Goal: Information Seeking & Learning: Compare options

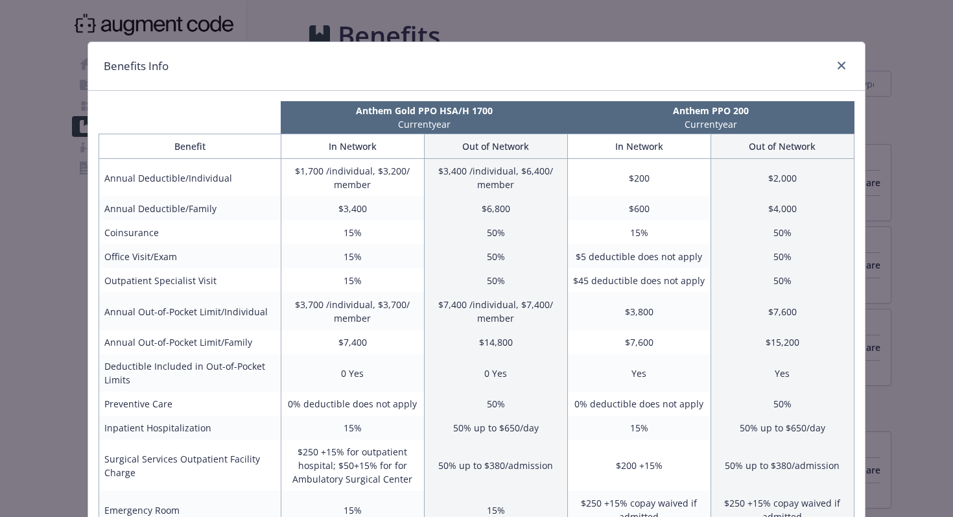
click at [946, 270] on div "Benefits Info Anthem Gold PPO HSA/H 1700 Current year Anthem PPO 200 Current ye…" at bounding box center [476, 258] width 953 height 517
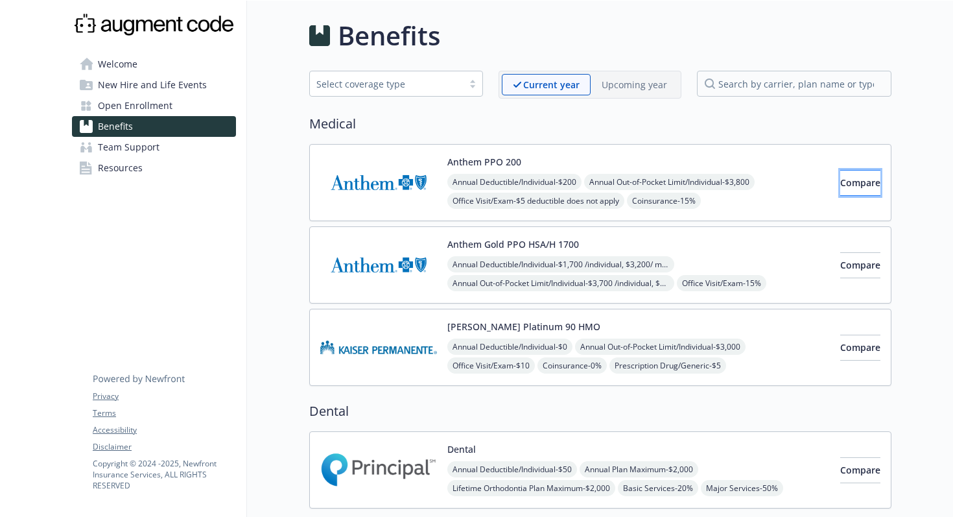
click at [840, 176] on span "Compare" at bounding box center [860, 182] width 40 height 12
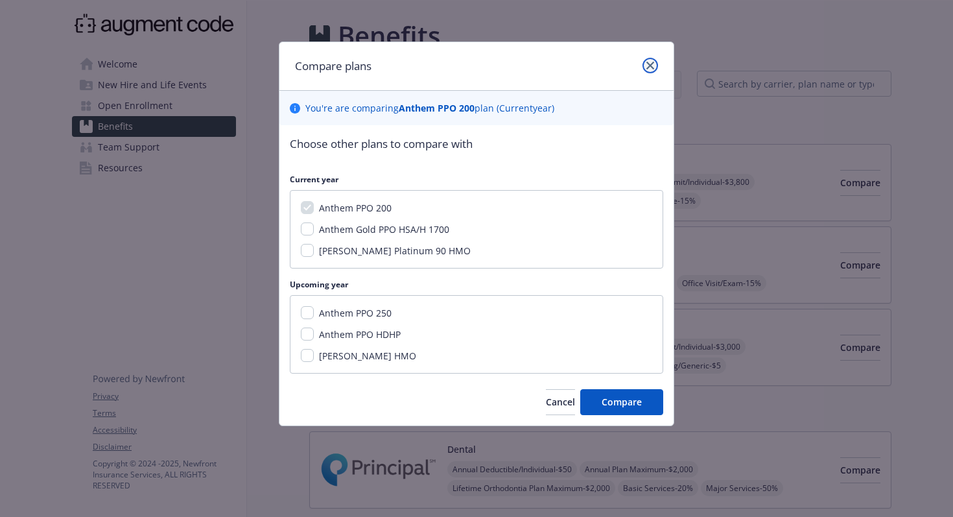
click at [653, 64] on icon "close" at bounding box center [650, 66] width 8 height 8
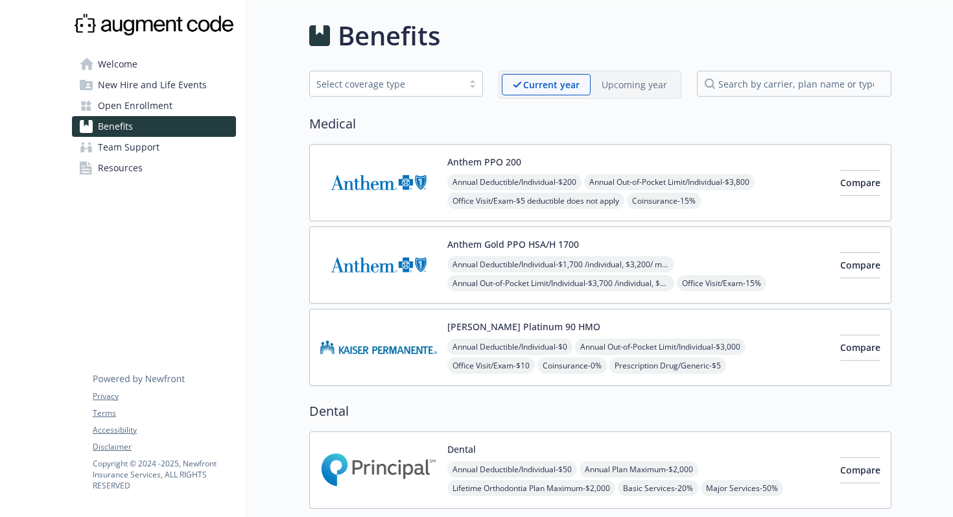
click at [432, 182] on img at bounding box center [378, 182] width 117 height 55
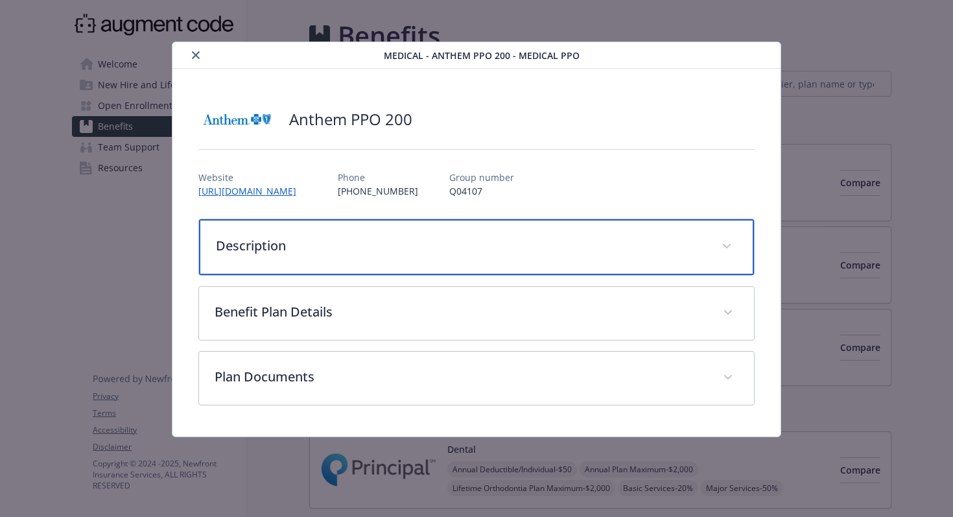
click at [417, 244] on p "Description" at bounding box center [461, 245] width 491 height 19
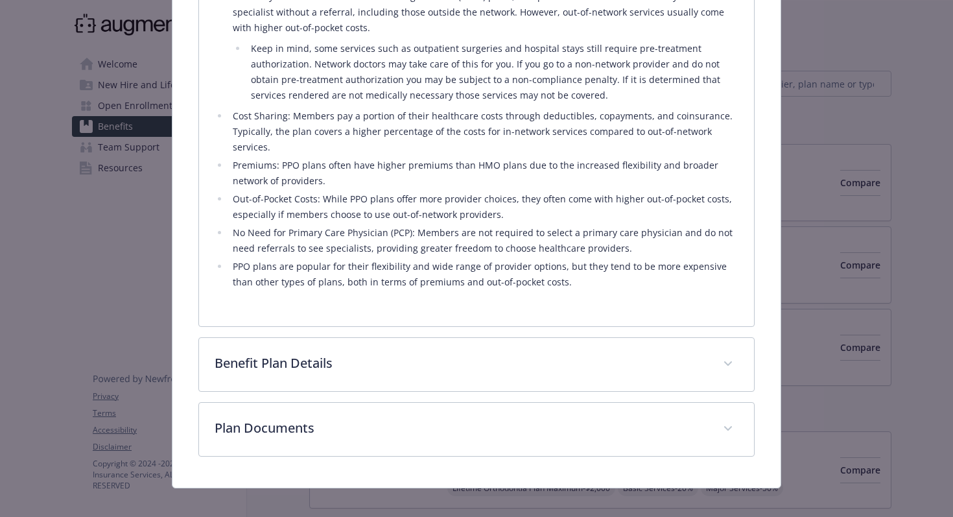
click at [337, 378] on div "Benefit Plan Details Benefit In Network Out of Network Annual Deductible/Indivi…" at bounding box center [476, 364] width 557 height 54
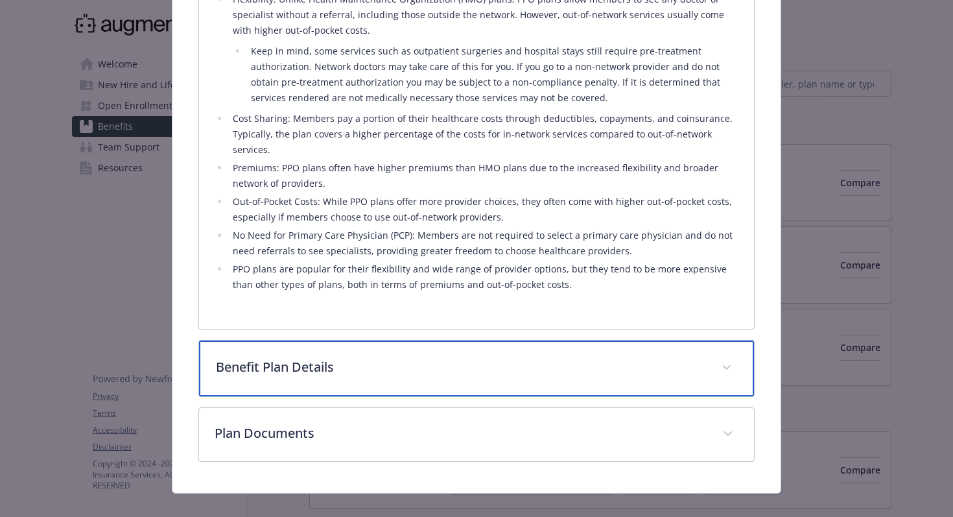
click at [342, 357] on p "Benefit Plan Details" at bounding box center [461, 366] width 491 height 19
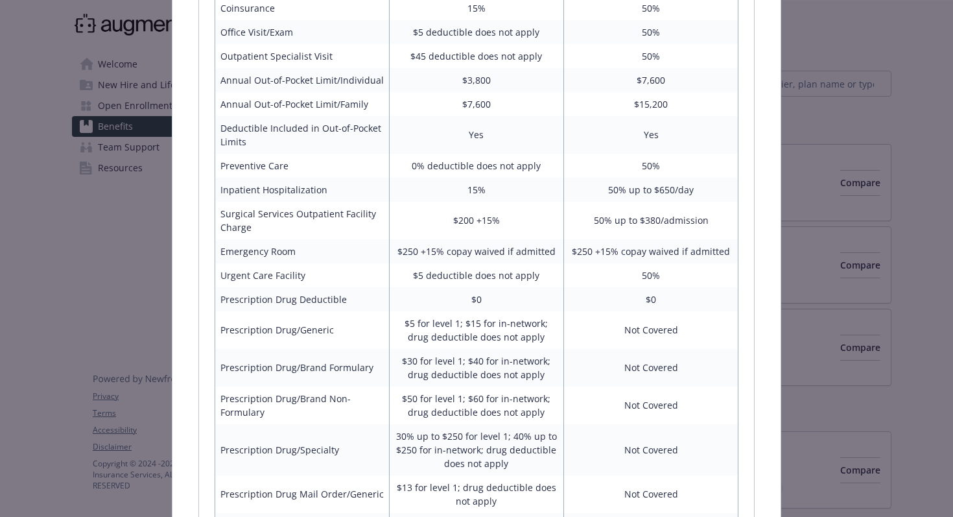
scroll to position [925, 0]
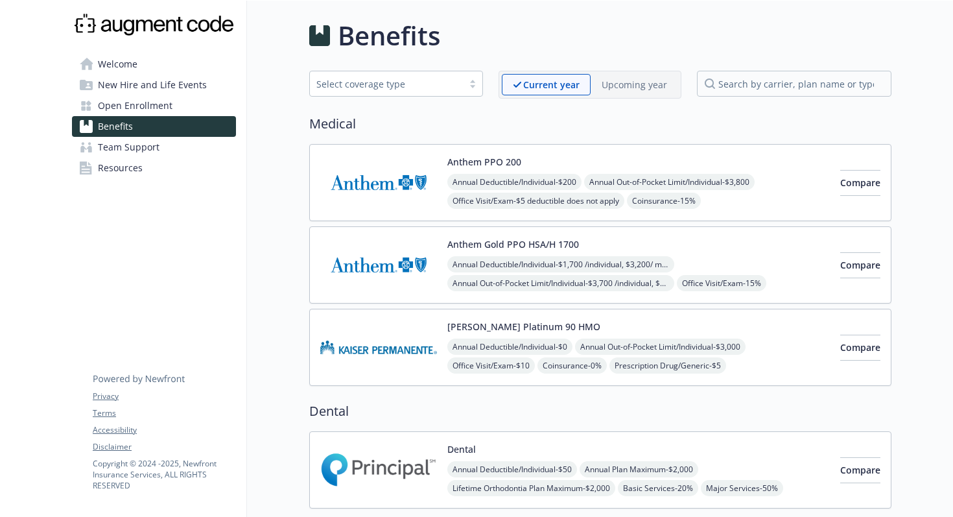
click at [576, 169] on div "Anthem PPO 200 Annual Deductible/Individual - $200 Annual Out-of-Pocket Limit/I…" at bounding box center [638, 182] width 382 height 55
click at [843, 184] on span "Compare" at bounding box center [860, 182] width 40 height 12
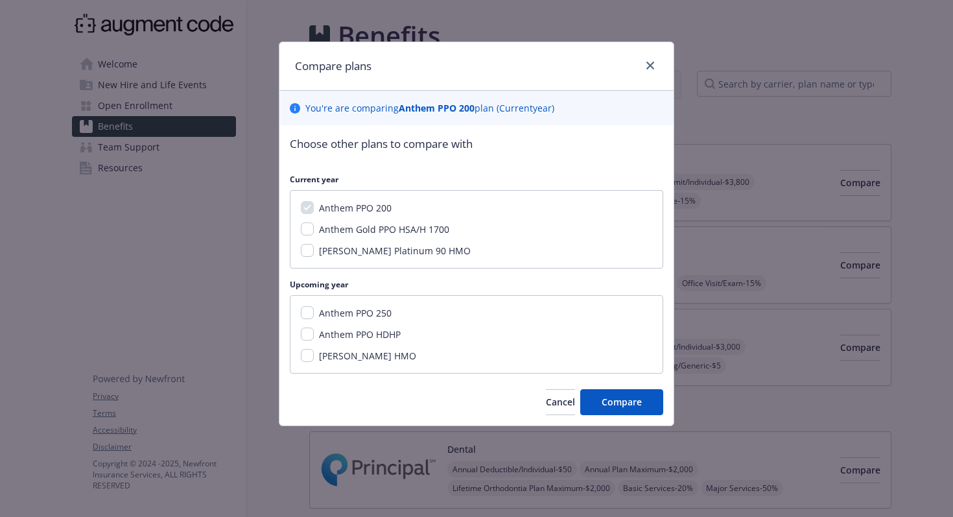
click at [394, 230] on span "Anthem Gold PPO HSA/H 1700" at bounding box center [384, 229] width 130 height 12
click at [314, 230] on input "Anthem Gold PPO HSA/H 1700" at bounding box center [307, 228] width 13 height 13
checkbox input "true"
click at [338, 314] on span "Anthem PPO 250" at bounding box center [355, 313] width 73 height 12
click at [314, 314] on input "Anthem PPO 250" at bounding box center [307, 312] width 13 height 13
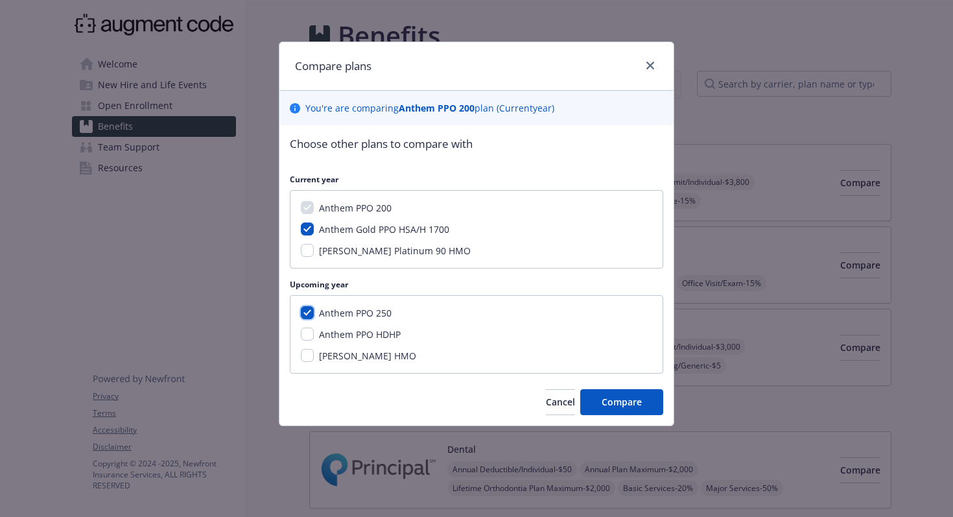
checkbox input "true"
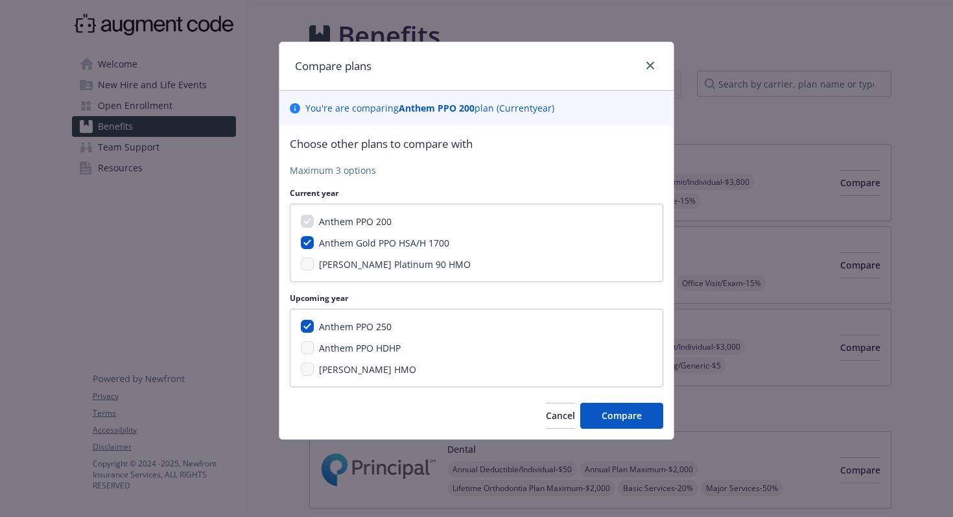
click at [338, 244] on span "Anthem Gold PPO HSA/H 1700" at bounding box center [384, 243] width 130 height 12
click at [314, 244] on input "Anthem Gold PPO HSA/H 1700" at bounding box center [307, 242] width 13 height 13
checkbox input "false"
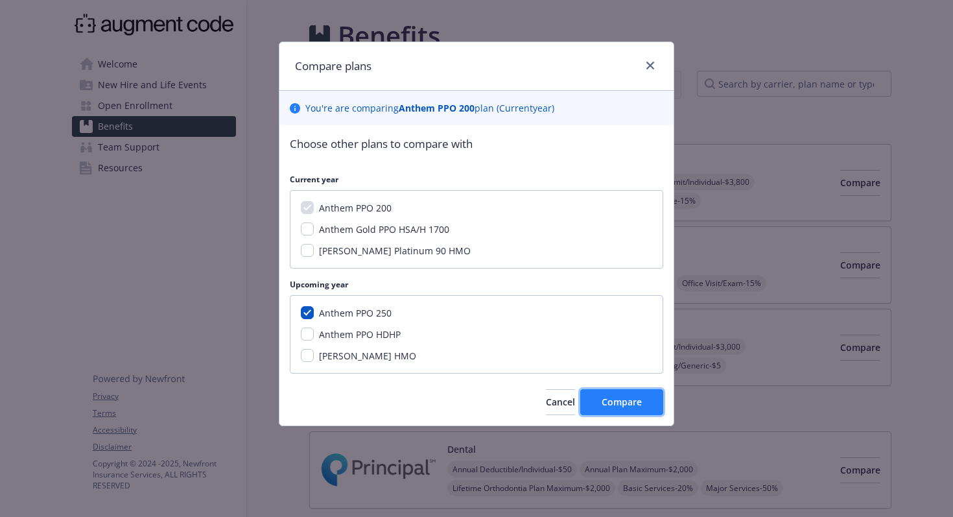
click at [629, 408] on button "Compare" at bounding box center [621, 402] width 83 height 26
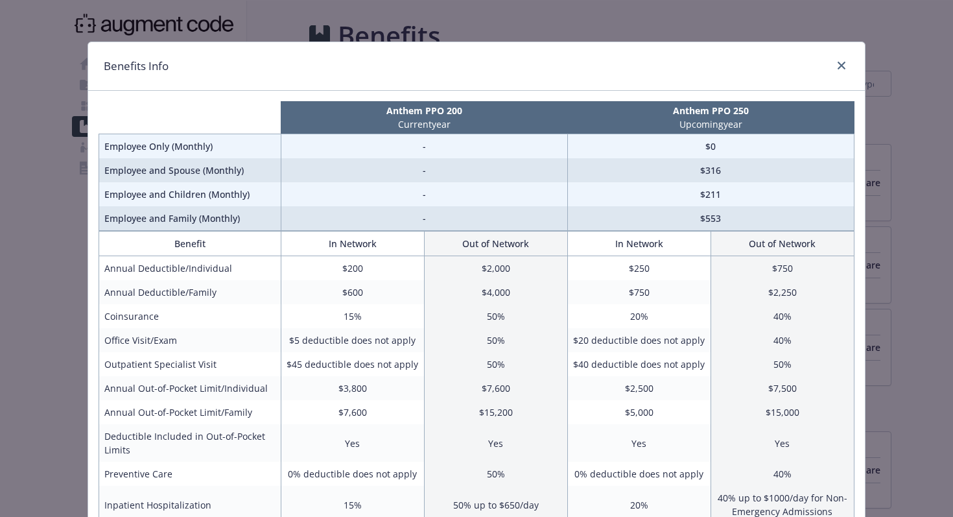
click at [161, 340] on td "Office Visit/Exam" at bounding box center [190, 340] width 182 height 24
click at [598, 347] on td "$20 deductible does not apply" at bounding box center [638, 340] width 143 height 24
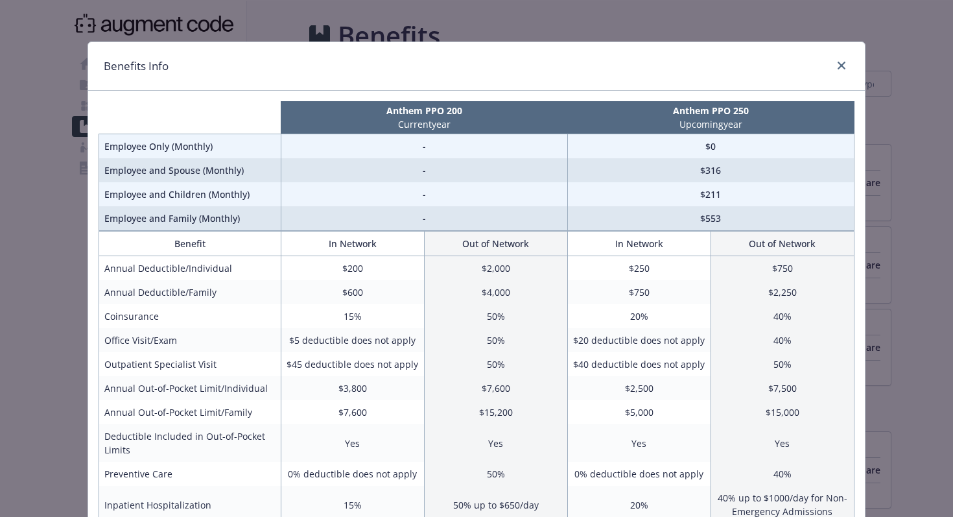
click at [598, 347] on td "$20 deductible does not apply" at bounding box center [638, 340] width 143 height 24
click at [623, 339] on td "$20 deductible does not apply" at bounding box center [638, 340] width 143 height 24
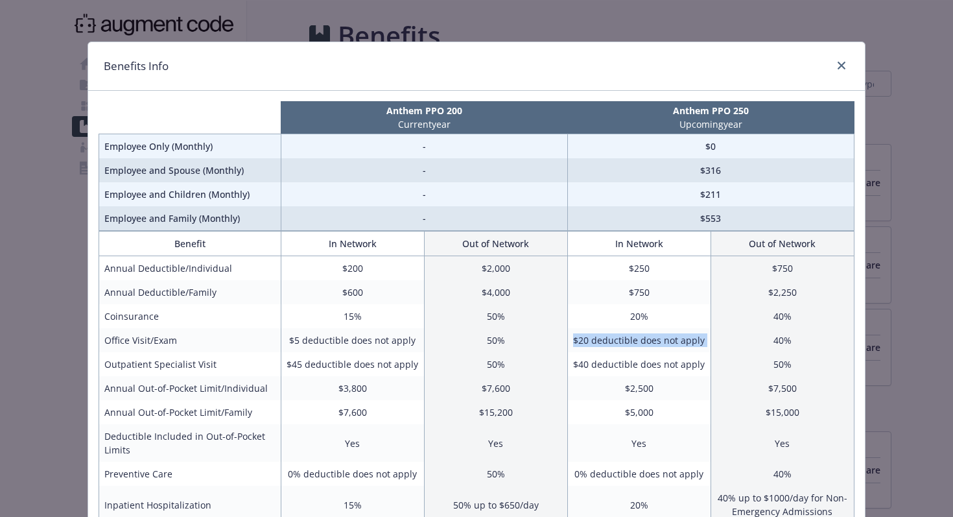
click at [657, 340] on td "$20 deductible does not apply" at bounding box center [638, 340] width 143 height 24
click at [611, 371] on td "$40 deductible does not apply" at bounding box center [638, 364] width 143 height 24
click at [627, 366] on td "$40 deductible does not apply" at bounding box center [638, 364] width 143 height 24
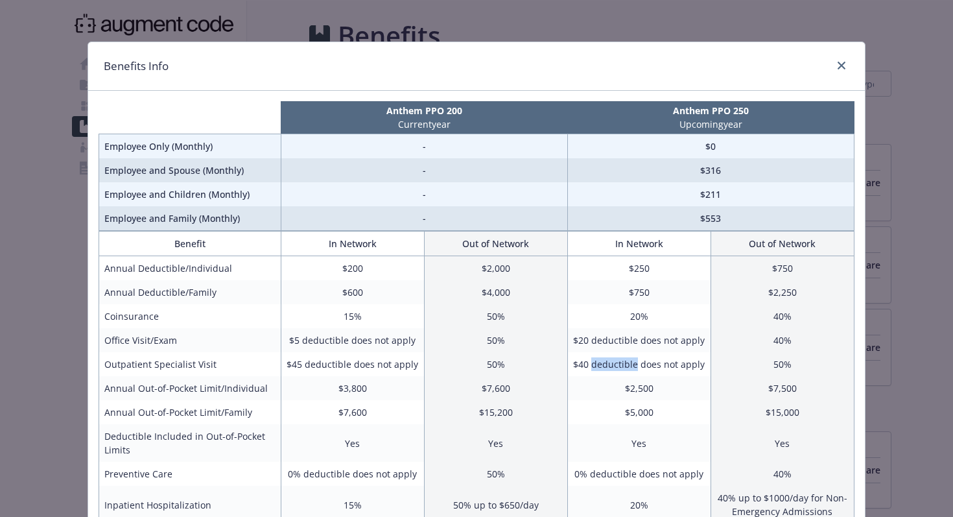
click at [627, 366] on td "$40 deductible does not apply" at bounding box center [638, 364] width 143 height 24
click at [614, 365] on td "$40 deductible does not apply" at bounding box center [638, 364] width 143 height 24
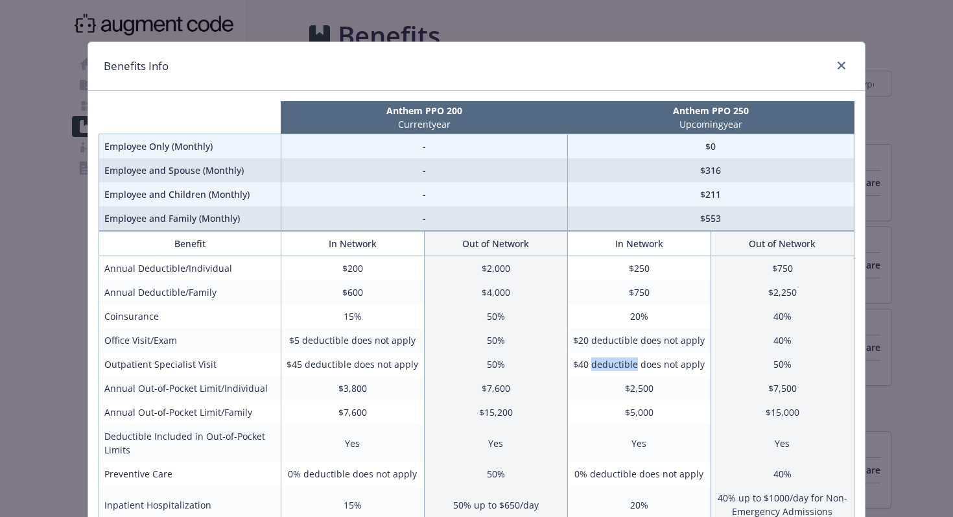
click at [614, 365] on td "$40 deductible does not apply" at bounding box center [638, 364] width 143 height 24
click at [637, 359] on td "$40 deductible does not apply" at bounding box center [638, 364] width 143 height 24
click at [838, 65] on icon "close" at bounding box center [842, 66] width 8 height 8
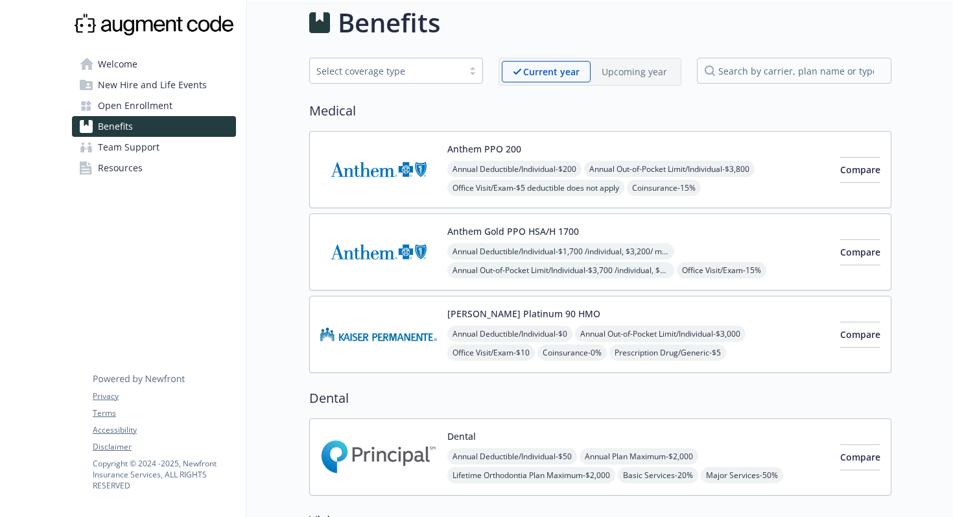
scroll to position [14, 0]
